Goal: Information Seeking & Learning: Learn about a topic

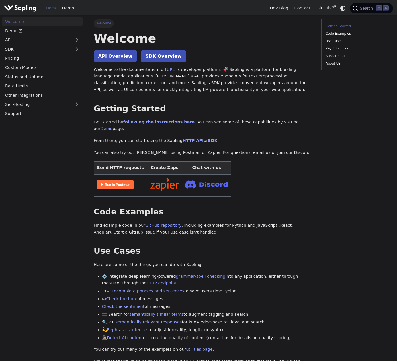
click at [28, 9] on img "Main" at bounding box center [20, 8] width 32 height 8
click at [189, 116] on div "Welcome API Overview SDK Overview Welcome to the documentation for [URL] 's dev…" at bounding box center [203, 324] width 219 height 586
click at [52, 56] on link "Pricing" at bounding box center [42, 58] width 81 height 8
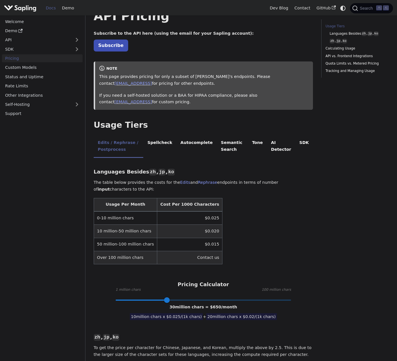
scroll to position [25, 0]
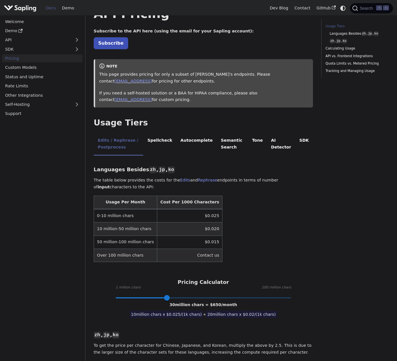
click at [234, 215] on table "Usage Per Month Cost Per 1000 Characters 0-10 million chars $0.025 10 million-5…" at bounding box center [203, 229] width 219 height 67
